Goal: Obtain resource: Download file/media

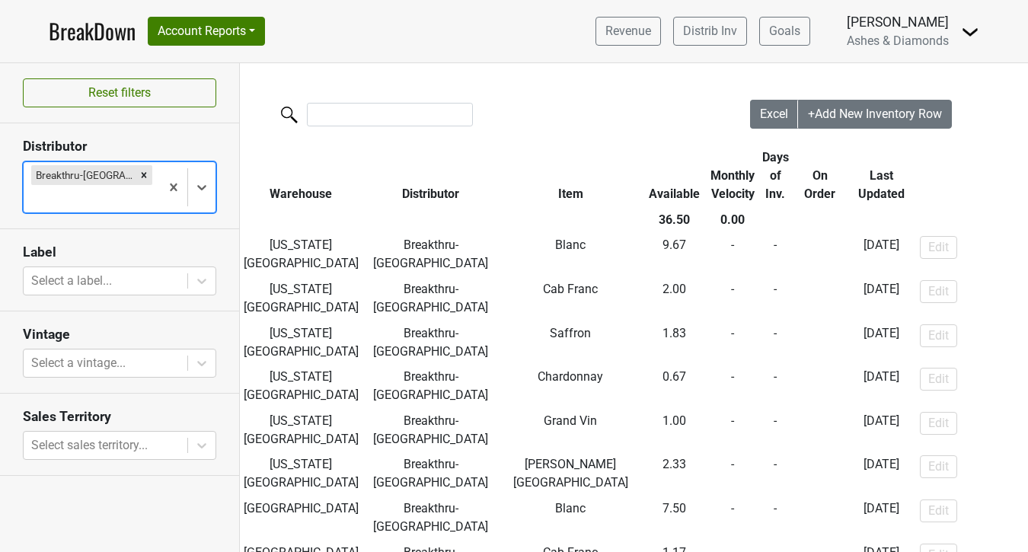
scroll to position [229, 0]
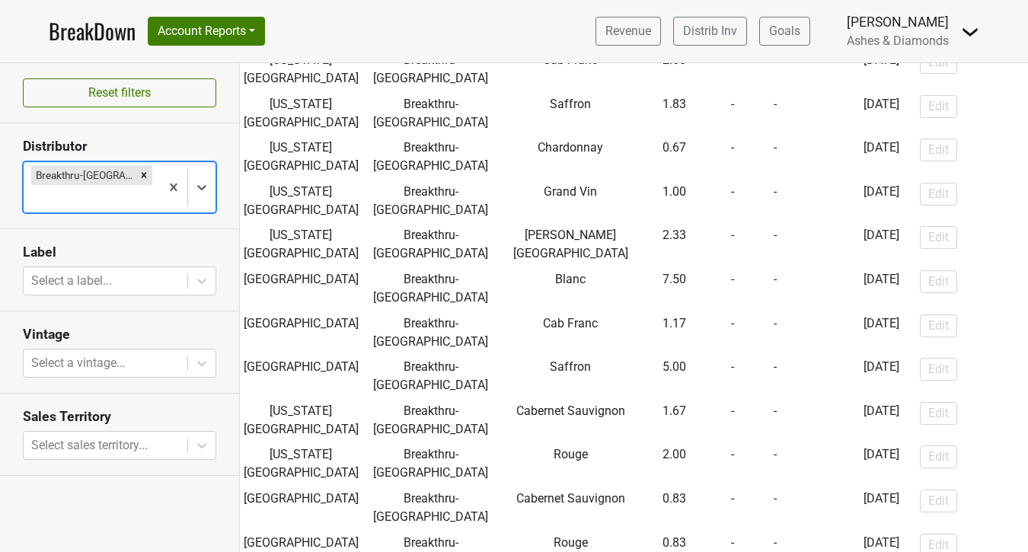
click at [103, 34] on link "BreakDown" at bounding box center [92, 31] width 87 height 32
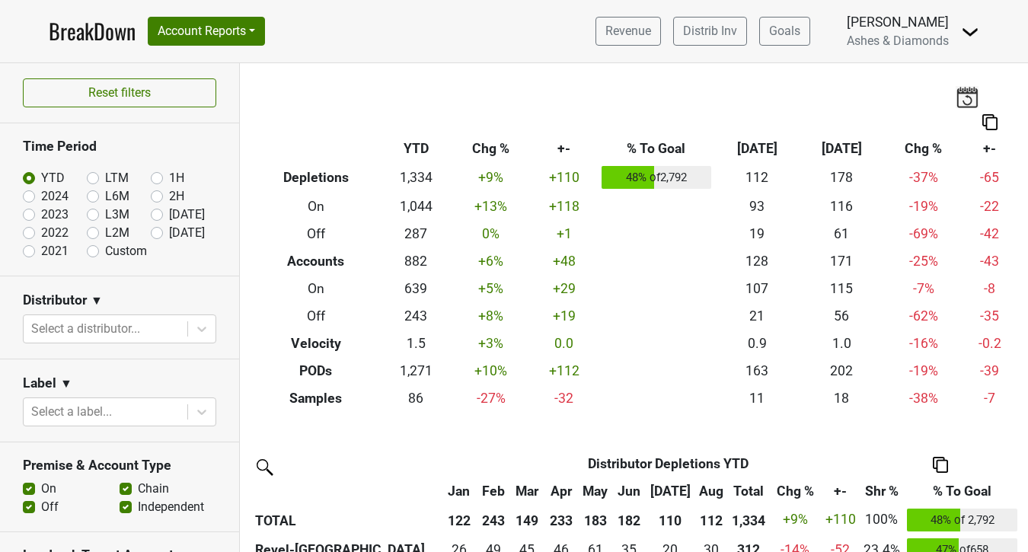
click at [572, 40] on nav "BreakDown Account Reports SuperRanker Map Award Progress Chain Compliance CRM N…" at bounding box center [514, 31] width 955 height 62
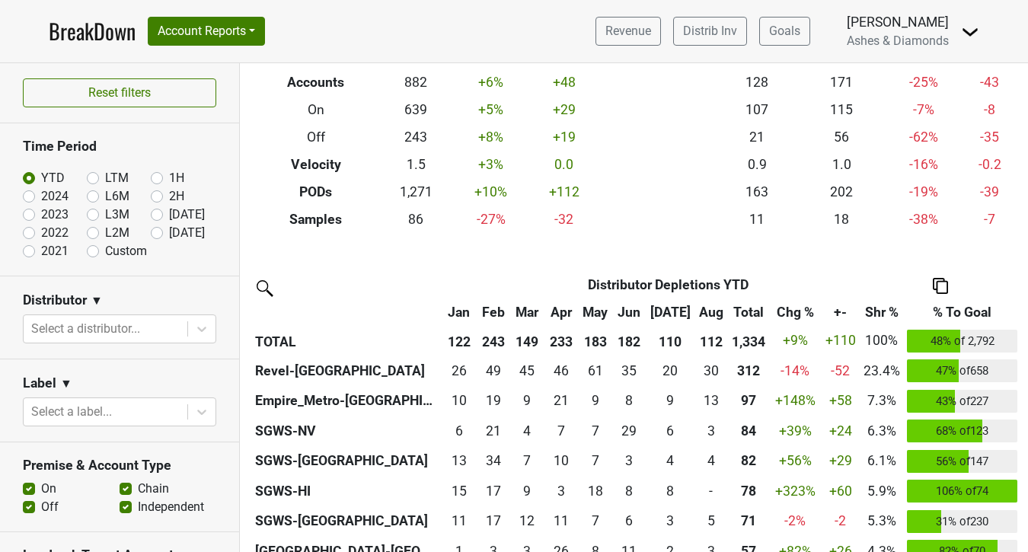
scroll to position [196, 0]
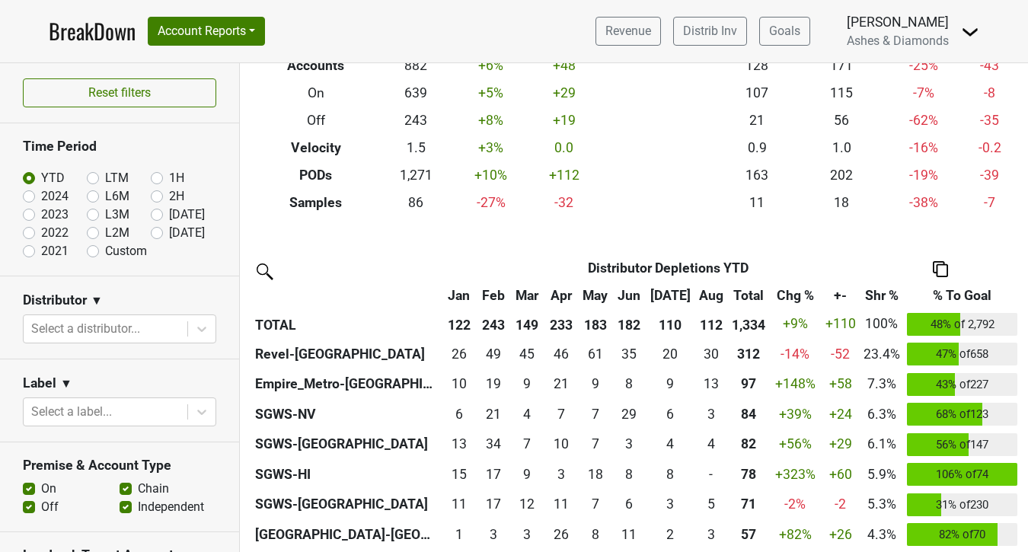
click at [943, 265] on img at bounding box center [940, 269] width 15 height 16
click at [931, 237] on div "Export to Excel" at bounding box center [938, 241] width 78 height 22
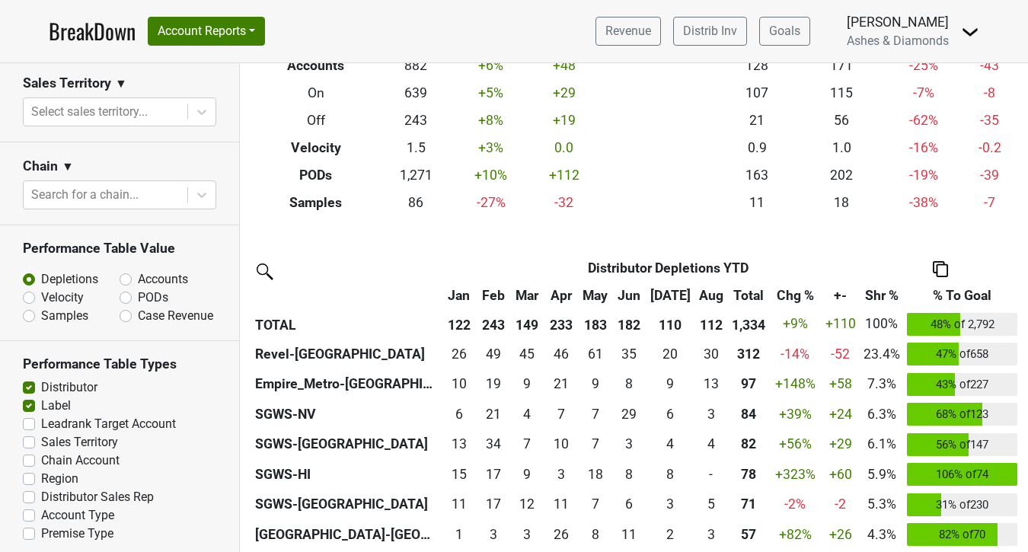
scroll to position [634, 0]
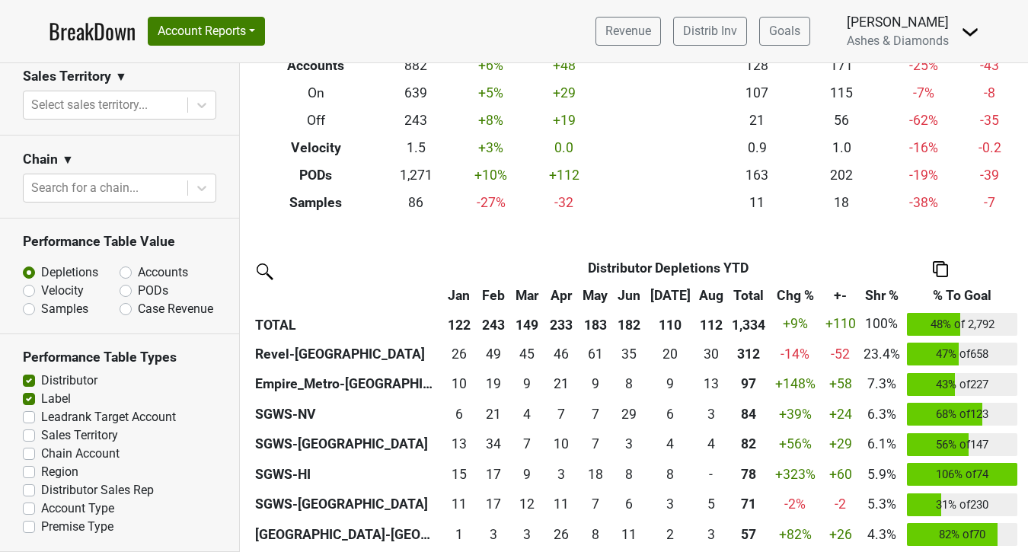
click at [129, 281] on div "Depletions Accounts Velocity PODs Samples Case Revenue" at bounding box center [119, 287] width 193 height 62
click at [138, 288] on label "PODs" at bounding box center [153, 291] width 30 height 18
click at [125, 288] on input "PODs" at bounding box center [166, 289] width 92 height 15
radio input "true"
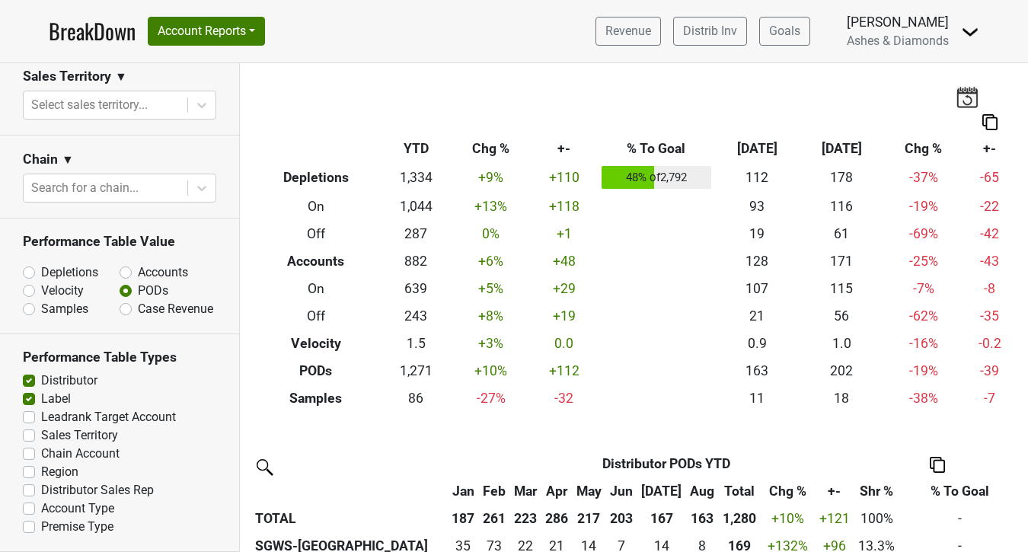
click at [935, 462] on img at bounding box center [937, 465] width 15 height 16
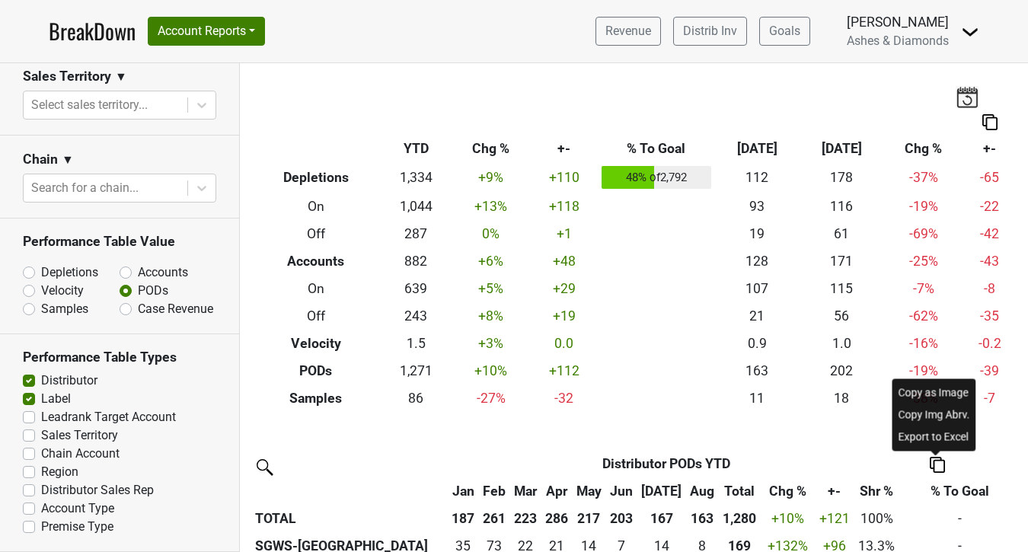
click at [930, 439] on div "Export to Excel" at bounding box center [935, 437] width 78 height 22
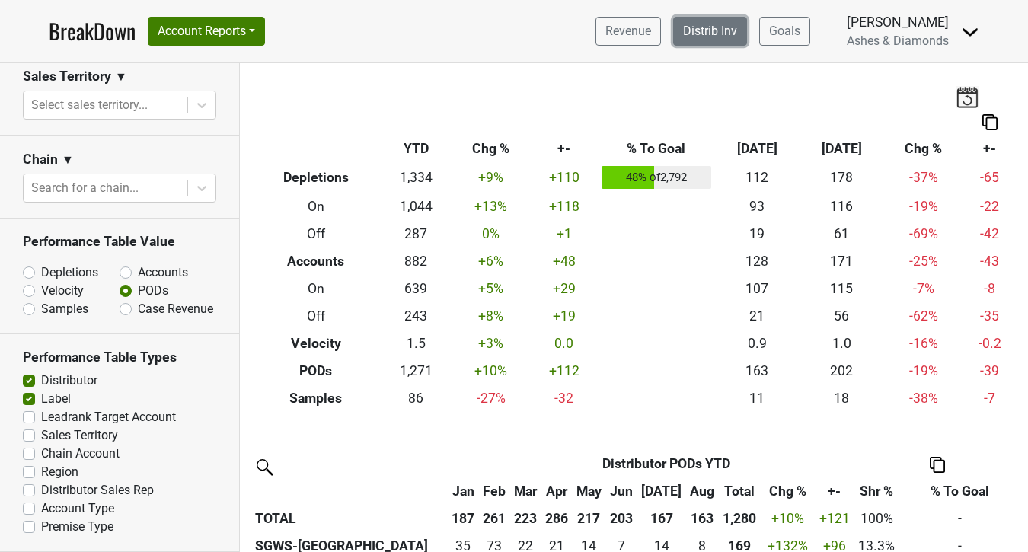
click at [729, 27] on link "Distrib Inv" at bounding box center [710, 31] width 74 height 29
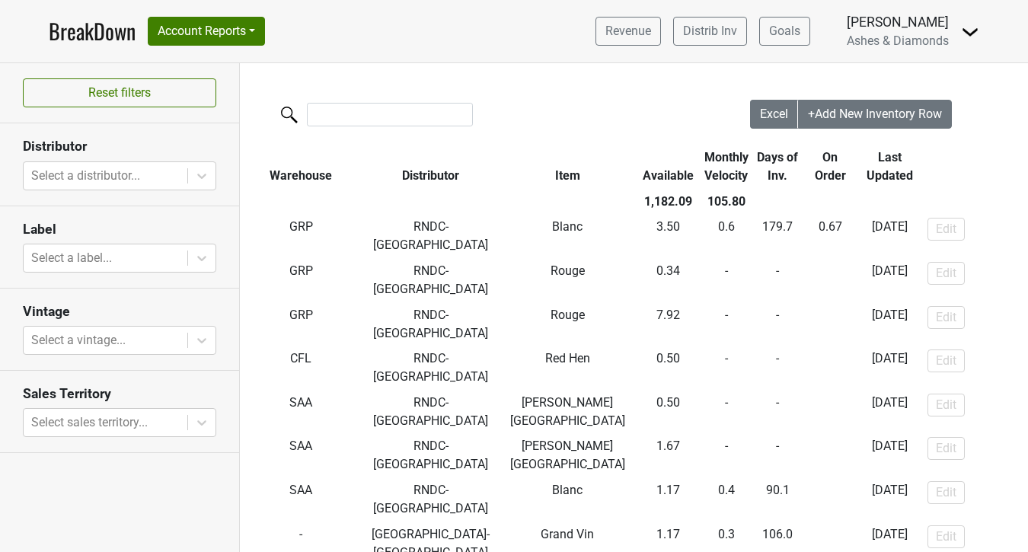
click at [734, 102] on div at bounding box center [495, 116] width 510 height 33
click at [751, 107] on button "Excel" at bounding box center [774, 114] width 49 height 29
